Goal: Transaction & Acquisition: Download file/media

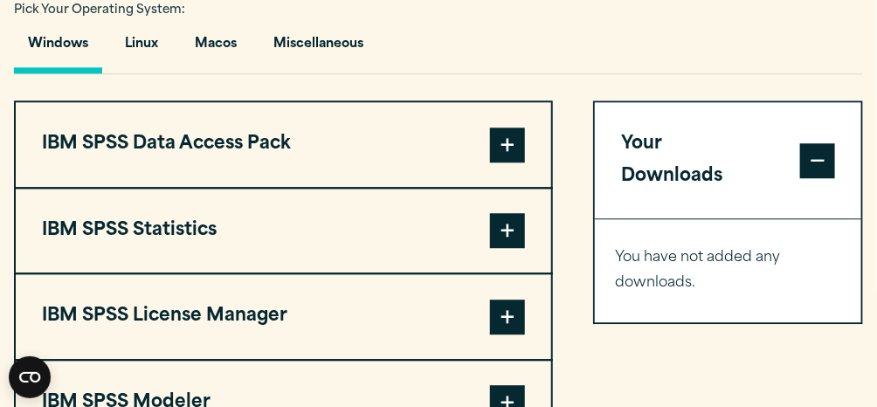
scroll to position [1223, 0]
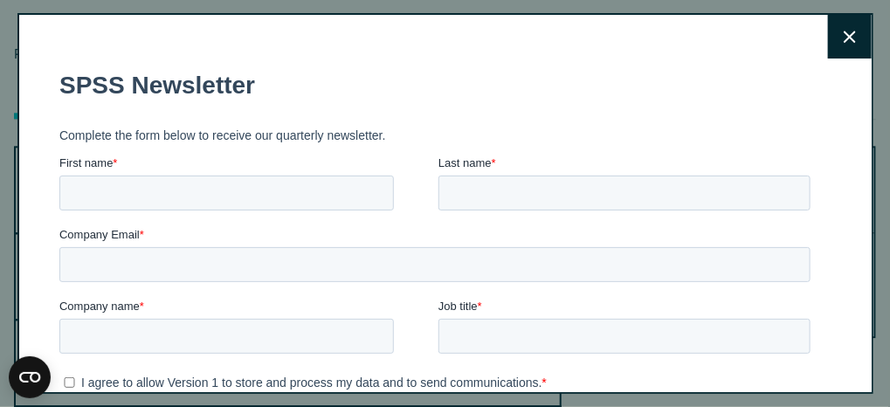
click at [833, 46] on button "Close" at bounding box center [850, 37] width 44 height 44
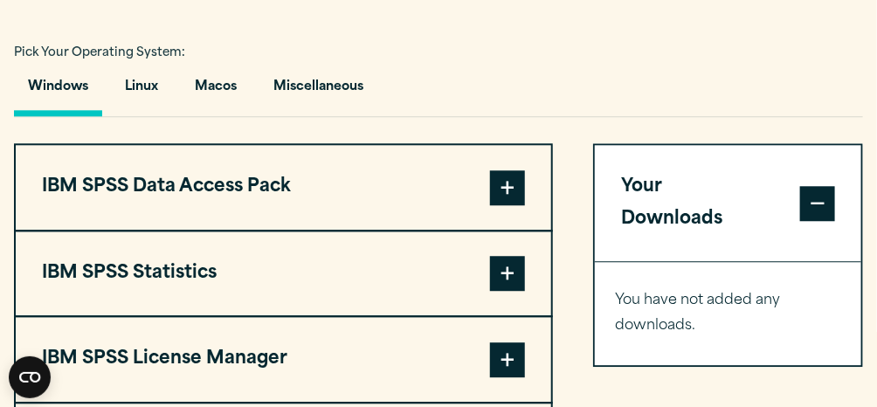
click at [58, 116] on button "Windows" at bounding box center [58, 91] width 88 height 50
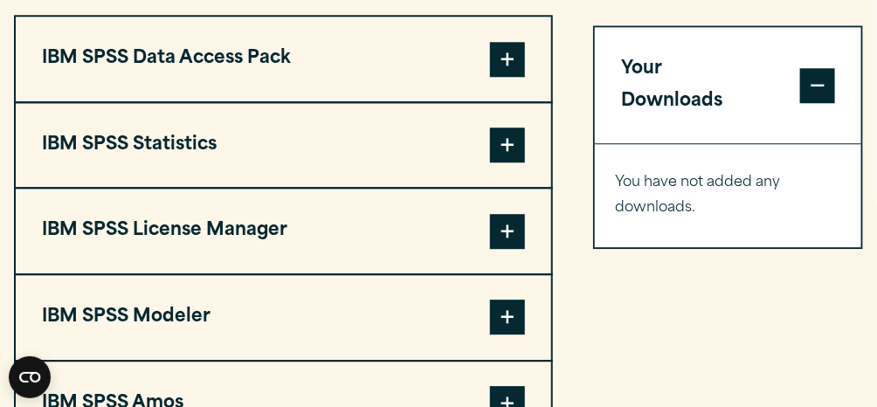
scroll to position [1310, 0]
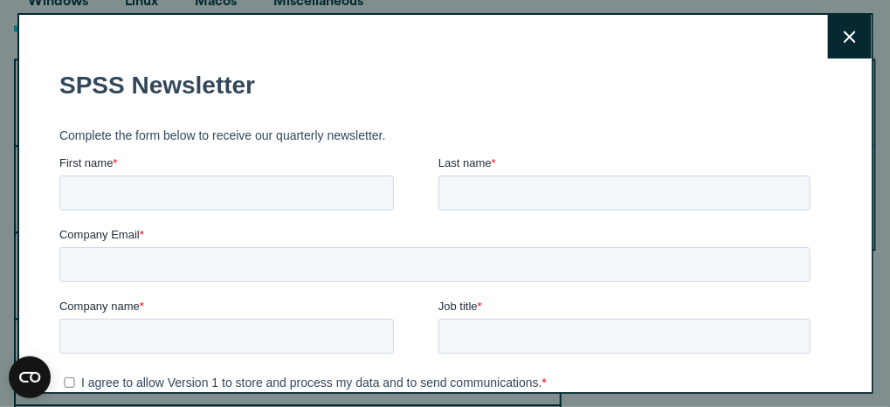
click at [844, 37] on icon at bounding box center [850, 37] width 12 height 12
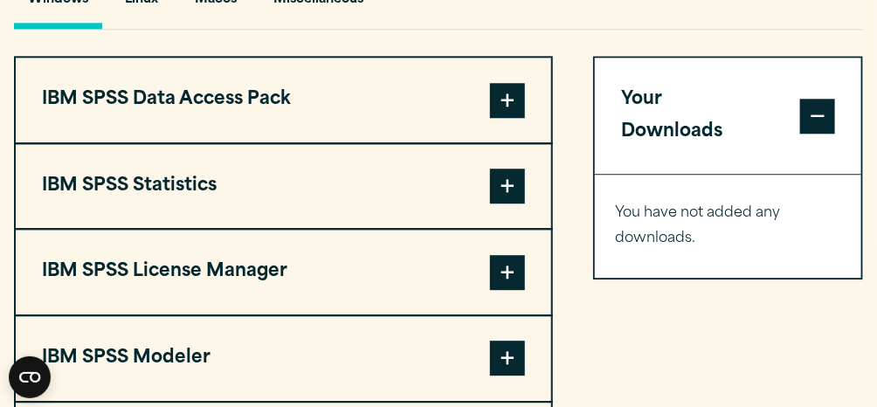
click at [515, 204] on span at bounding box center [507, 186] width 35 height 35
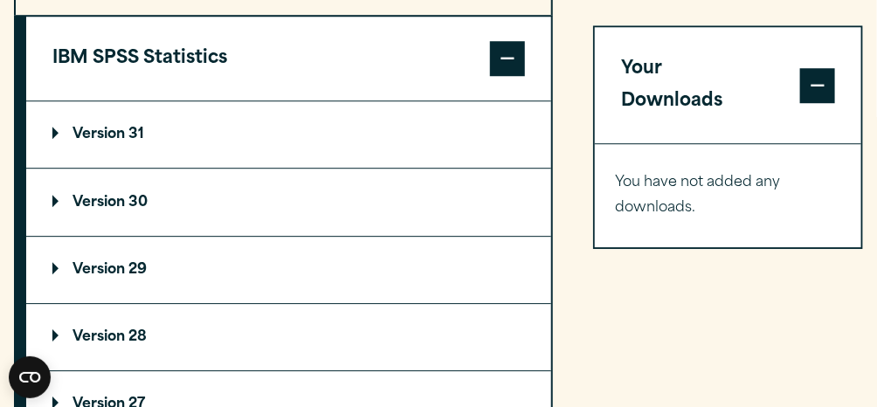
scroll to position [1485, 0]
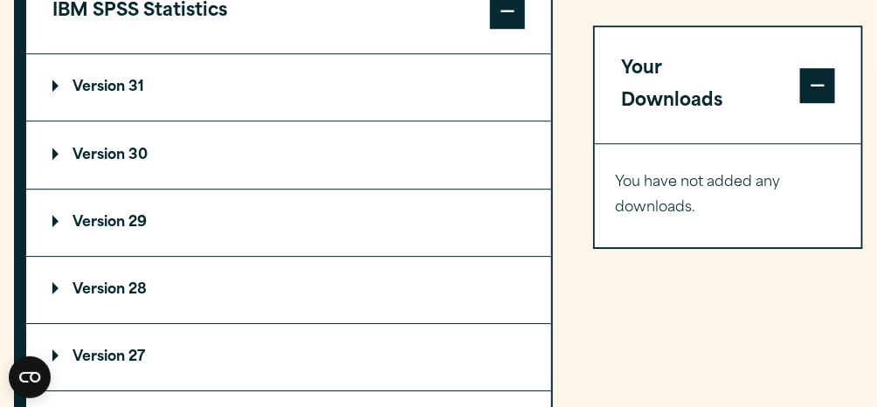
click at [98, 94] on p "Version 31" at bounding box center [98, 87] width 92 height 14
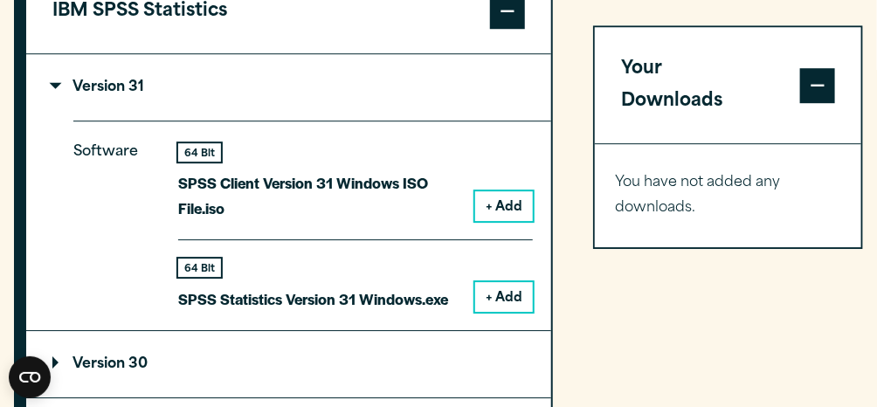
click at [509, 312] on button "+ Add" at bounding box center [504, 297] width 58 height 30
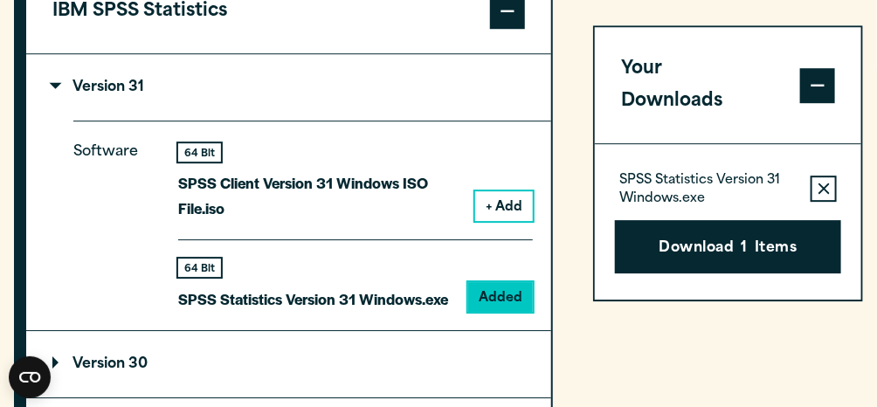
click at [522, 221] on button "+ Add" at bounding box center [504, 206] width 58 height 30
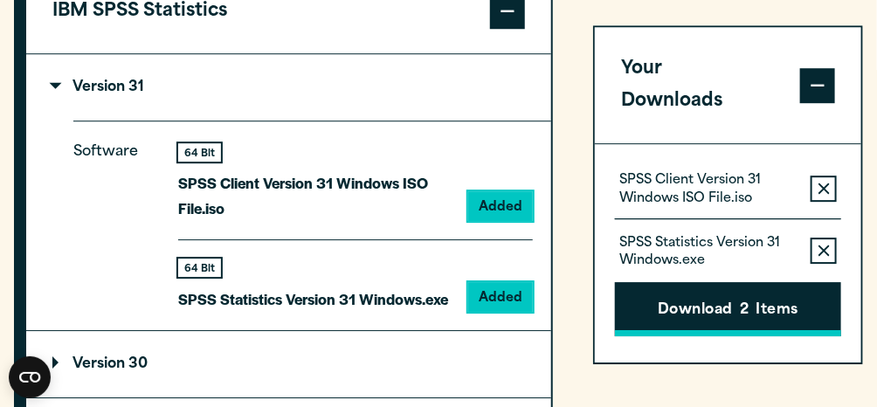
click at [744, 301] on span "2" at bounding box center [744, 312] width 9 height 23
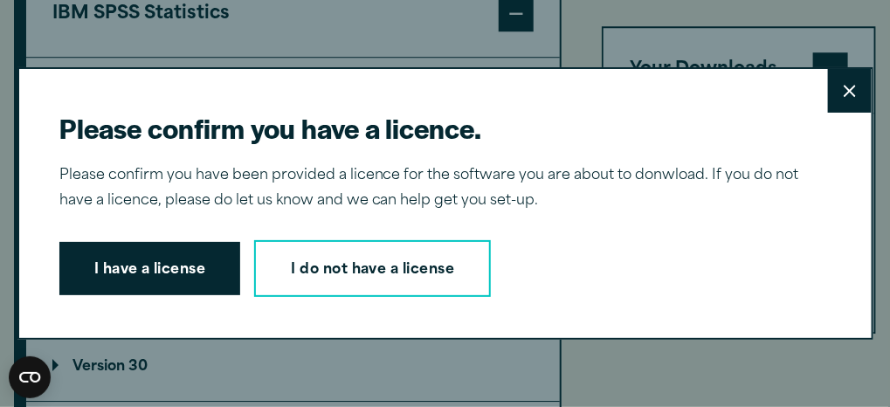
click at [177, 267] on button "I have a license" at bounding box center [150, 269] width 182 height 54
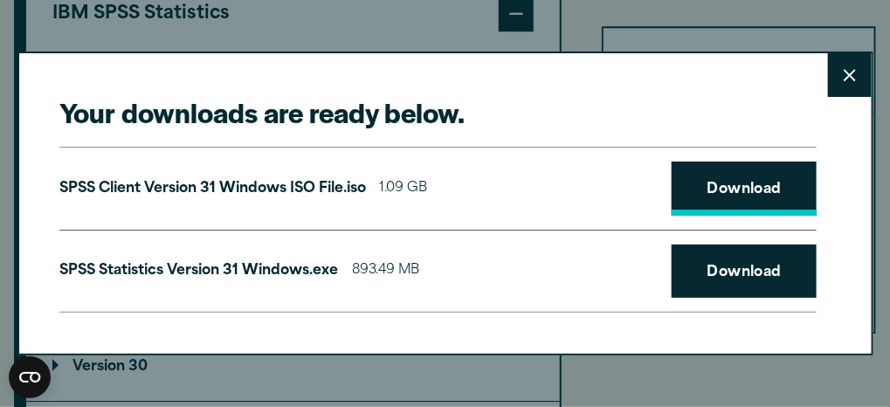
click at [729, 193] on link "Download" at bounding box center [744, 189] width 145 height 54
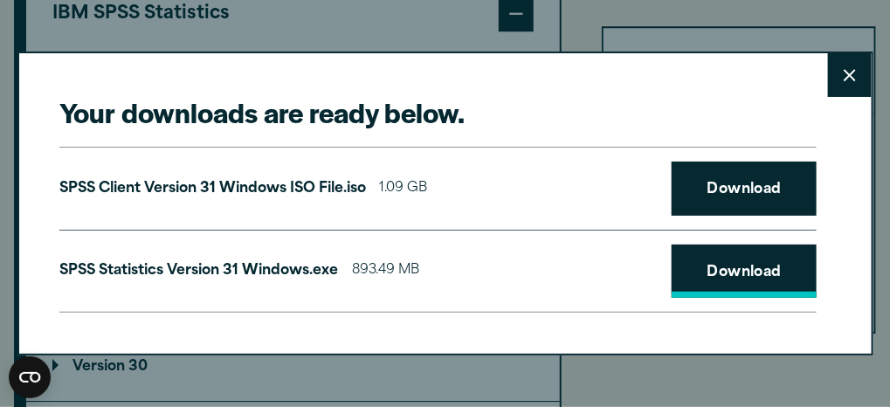
click at [722, 273] on link "Download" at bounding box center [744, 272] width 145 height 54
